Goal: Transaction & Acquisition: Purchase product/service

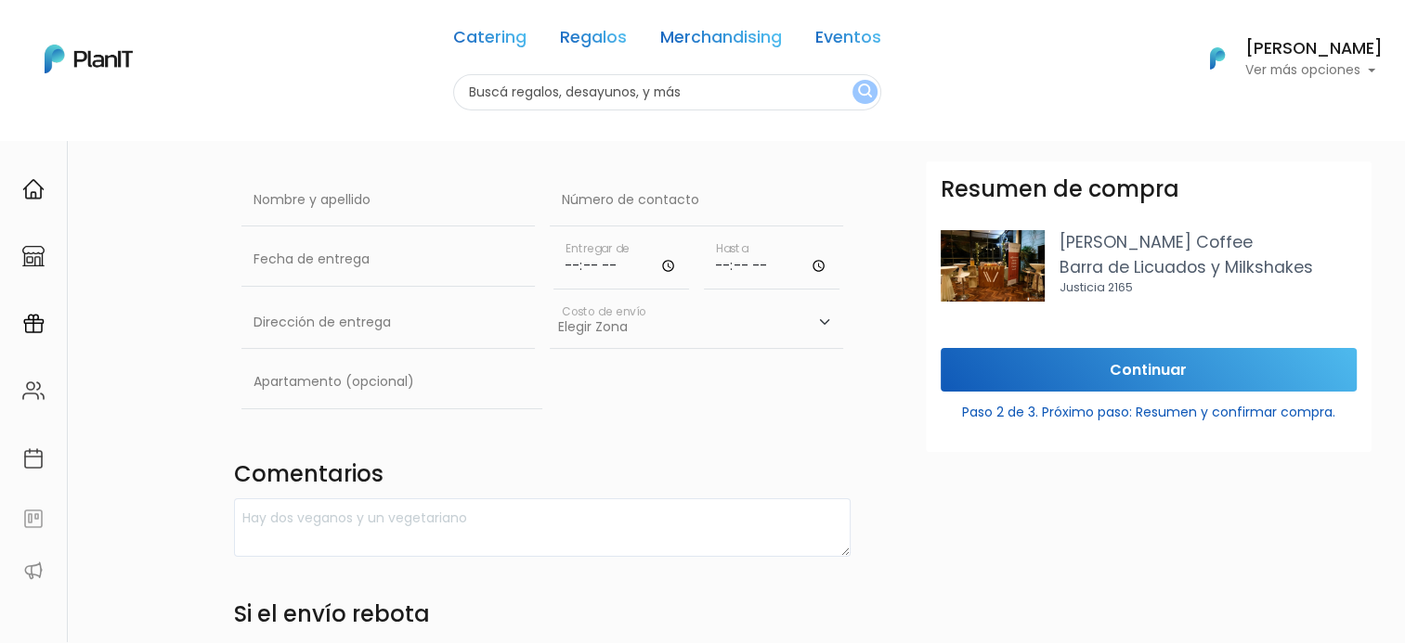
scroll to position [93, 0]
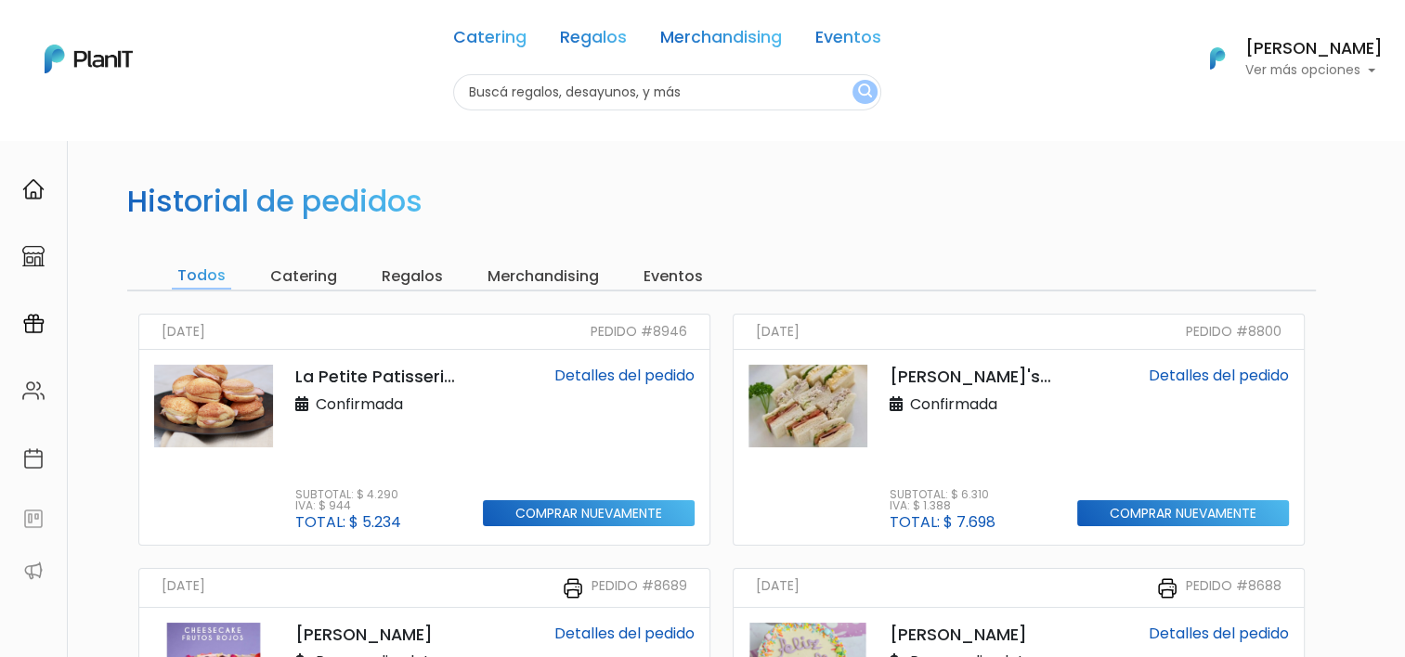
click at [579, 98] on input "text" at bounding box center [667, 92] width 428 height 36
type input "fruta"
click at [852, 80] on button "submit" at bounding box center [864, 92] width 25 height 24
